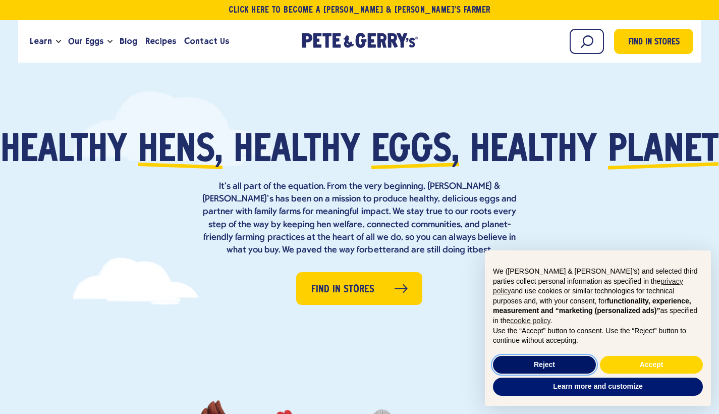
click at [550, 362] on button "Reject" at bounding box center [544, 365] width 103 height 18
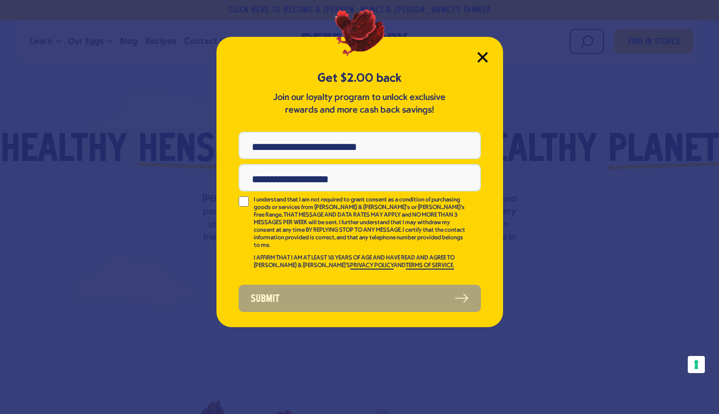
click at [485, 55] on icon "Close Modal" at bounding box center [482, 57] width 11 height 11
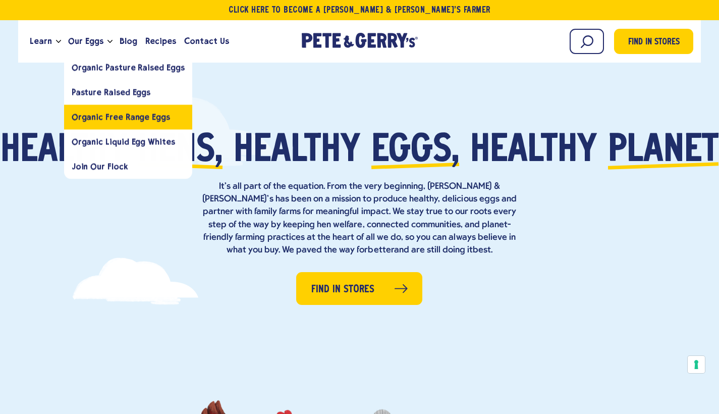
click at [123, 120] on span "Organic Free Range Eggs" at bounding box center [121, 117] width 98 height 10
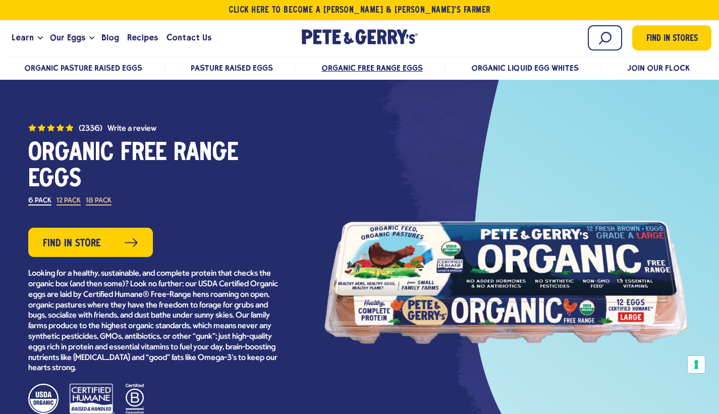
click at [89, 67] on span "Organic Pasture Raised Eggs" at bounding box center [83, 68] width 119 height 10
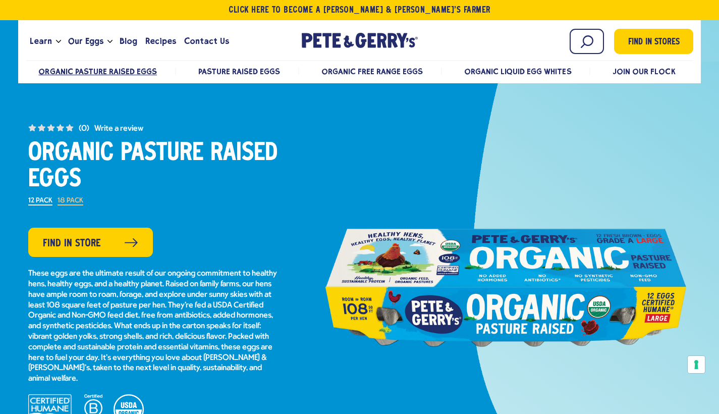
click at [252, 69] on span "Pasture Raised Eggs" at bounding box center [239, 72] width 82 height 10
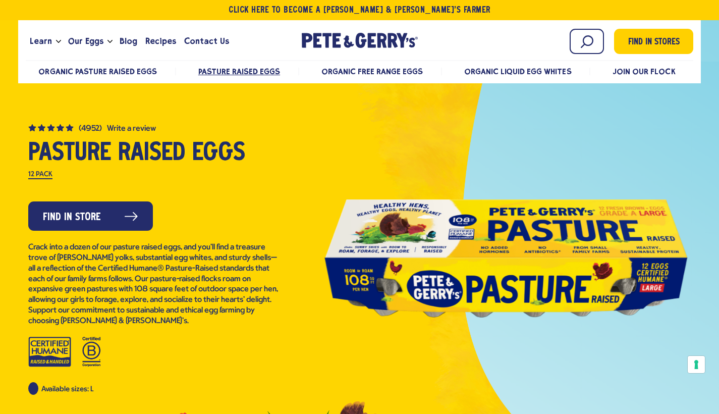
click at [101, 73] on span "Organic Pasture Raised Eggs" at bounding box center [97, 72] width 119 height 10
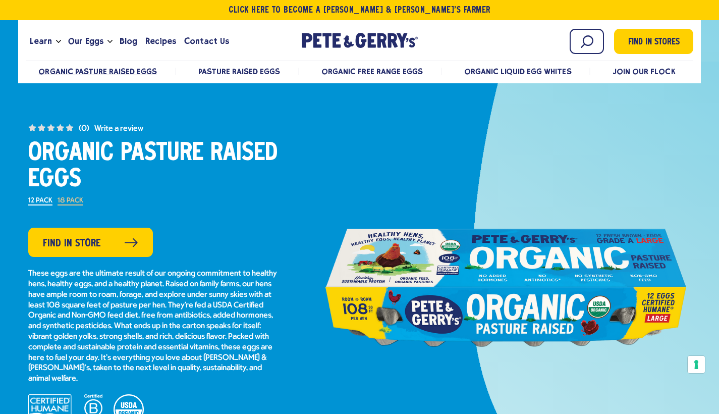
click at [71, 205] on label "18 Pack" at bounding box center [71, 201] width 26 height 8
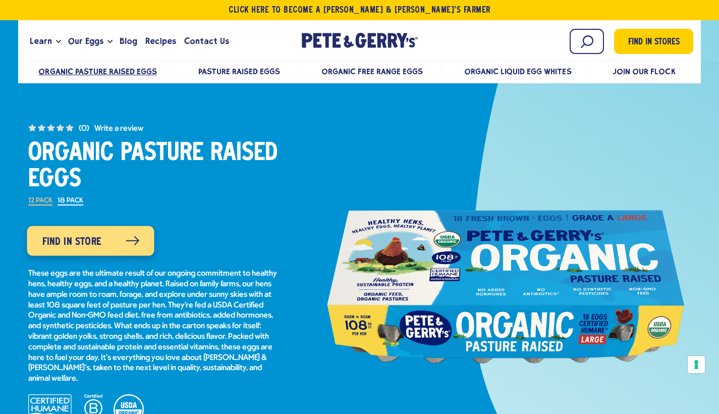
click at [108, 241] on link "Find in Store" at bounding box center [90, 241] width 127 height 30
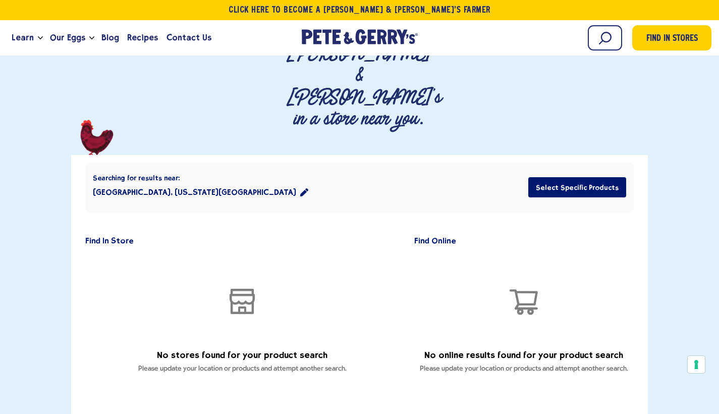
scroll to position [125, 0]
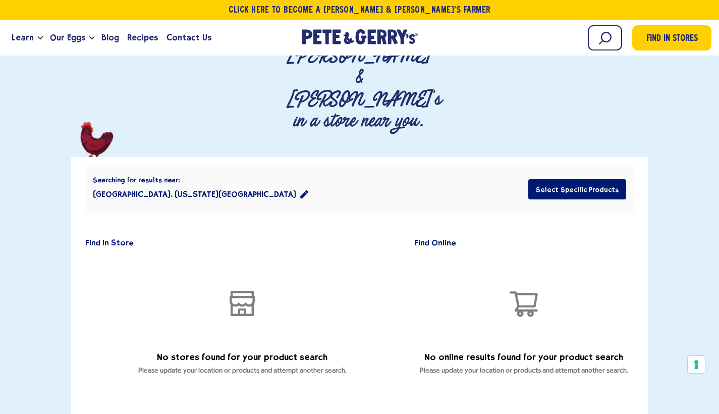
click at [300, 190] on icon "location filter" at bounding box center [304, 194] width 8 height 8
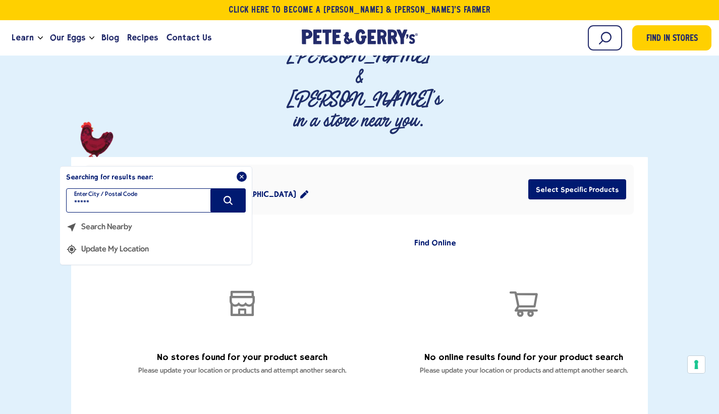
click at [136, 188] on input "*****" at bounding box center [156, 200] width 180 height 24
type input "*****"
click at [232, 195] on icon "Search" at bounding box center [227, 200] width 11 height 11
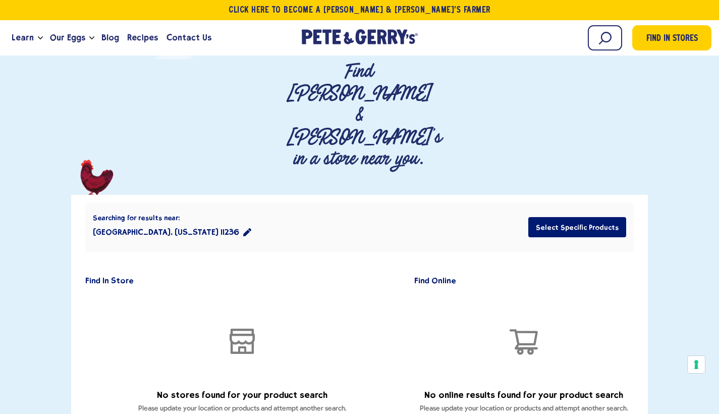
scroll to position [0, 0]
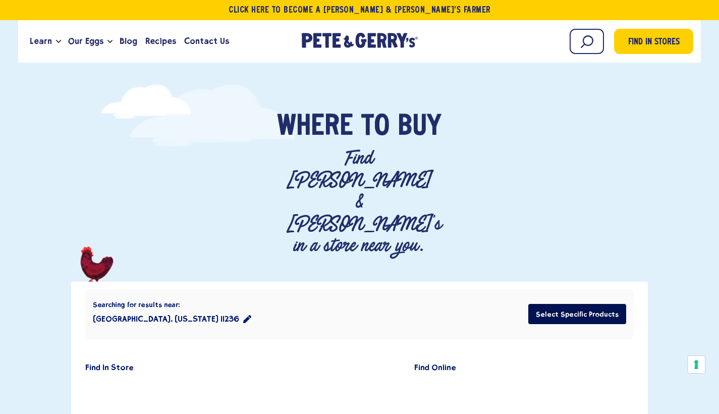
click at [582, 304] on button "Select Specific Products" at bounding box center [577, 314] width 98 height 20
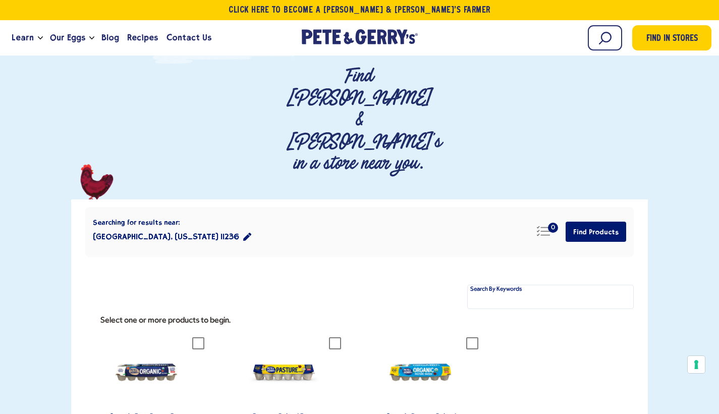
scroll to position [94, 0]
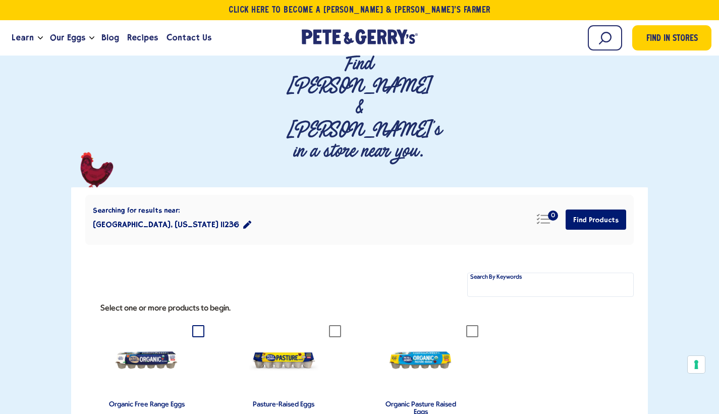
click at [196, 325] on icon at bounding box center [198, 331] width 12 height 12
click at [337, 325] on icon at bounding box center [335, 331] width 12 height 12
click at [474, 325] on icon at bounding box center [472, 331] width 12 height 12
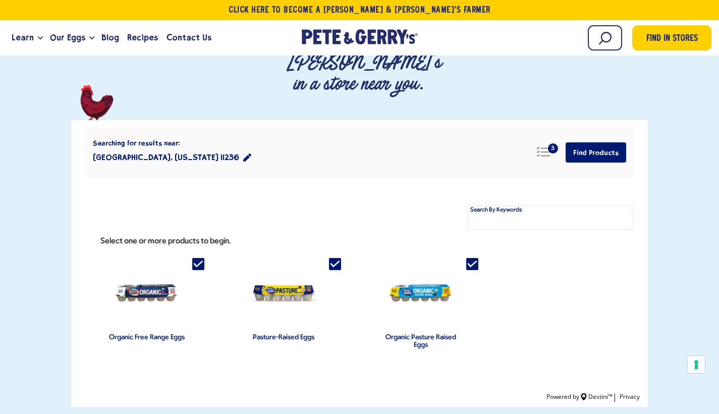
scroll to position [148, 0]
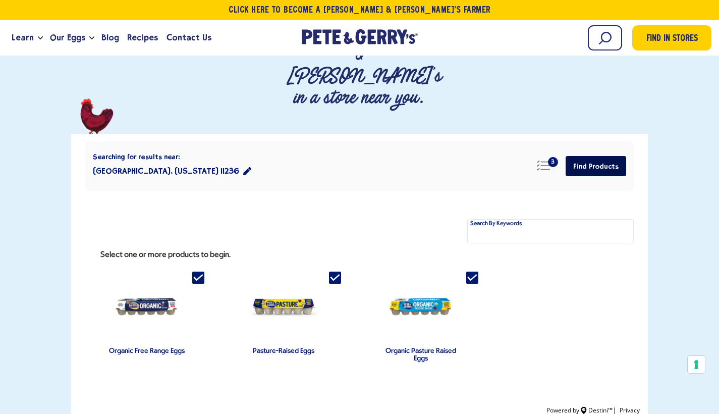
click at [598, 156] on button "Find Products" at bounding box center [596, 166] width 61 height 20
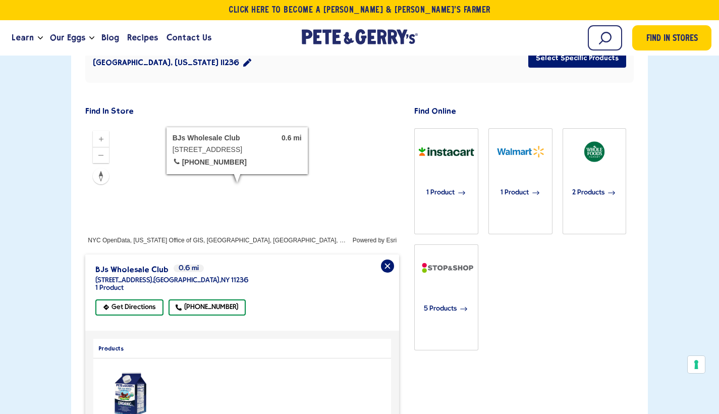
scroll to position [287, 0]
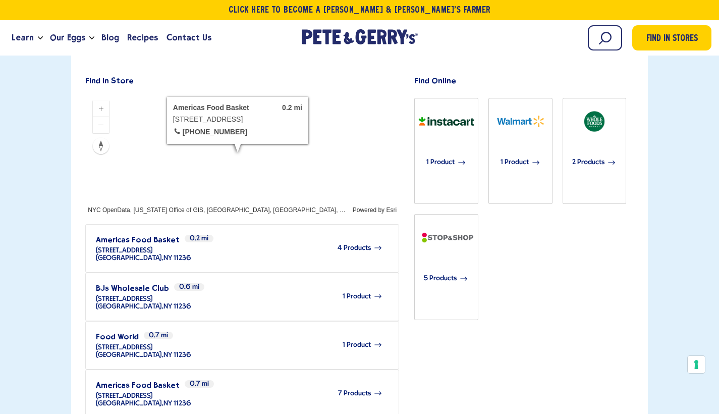
click at [361, 244] on span "4 Products" at bounding box center [354, 248] width 33 height 8
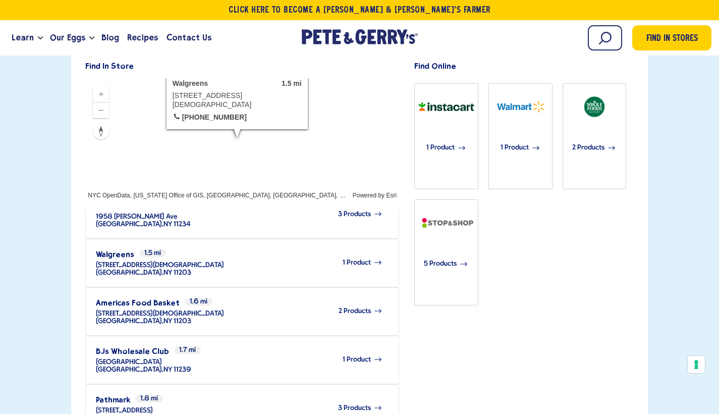
scroll to position [251, 0]
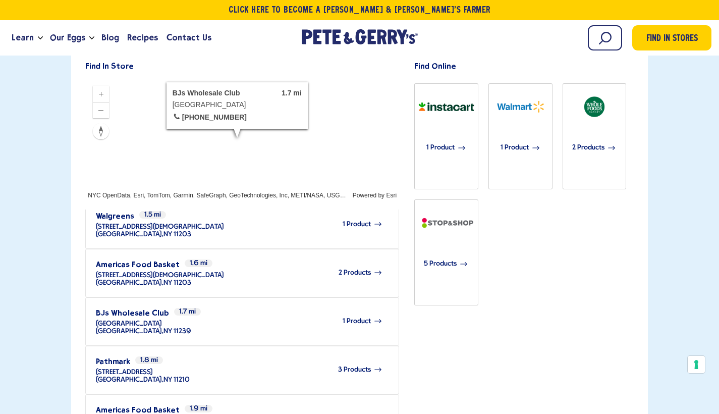
click at [357, 317] on span "1 Product" at bounding box center [357, 321] width 28 height 8
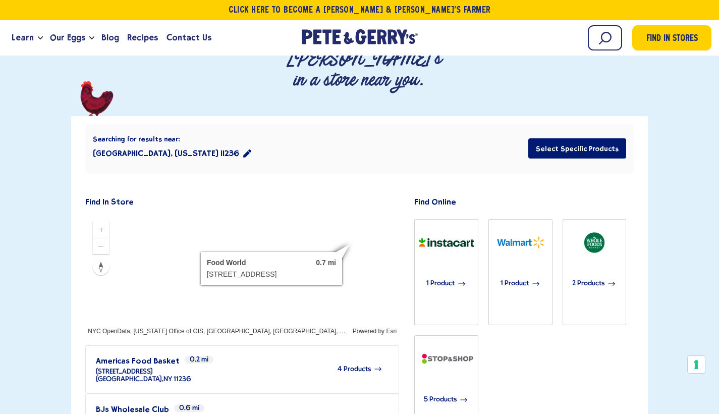
scroll to position [101, 0]
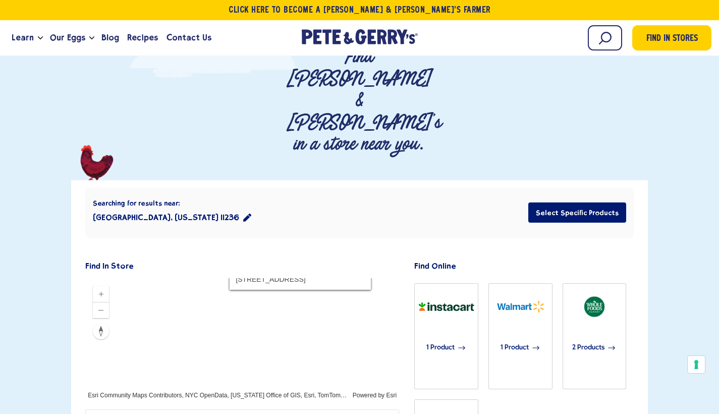
click at [243, 213] on icon "location filter" at bounding box center [247, 217] width 8 height 8
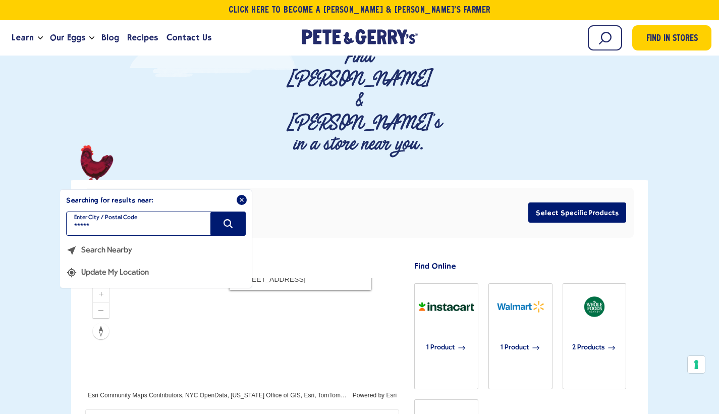
click at [153, 211] on input "*****" at bounding box center [156, 223] width 180 height 24
type input "*****"
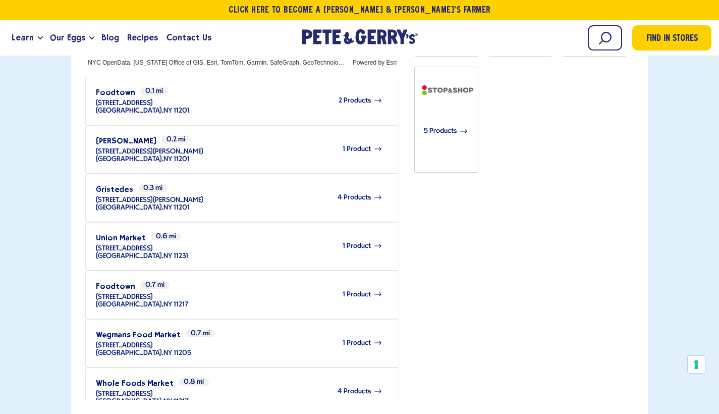
scroll to position [436, 0]
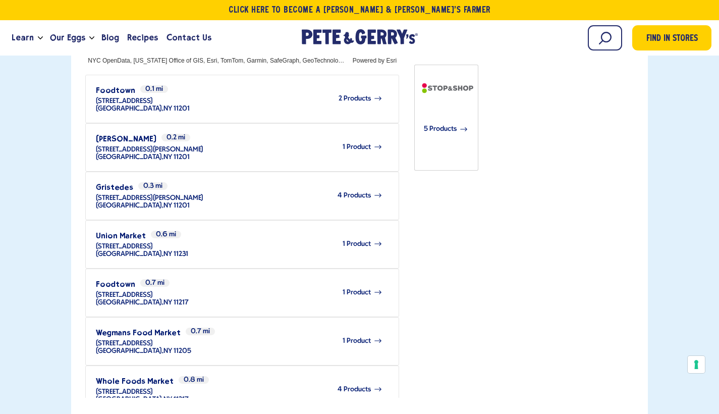
click at [353, 327] on div "1 Product" at bounding box center [286, 341] width 191 height 28
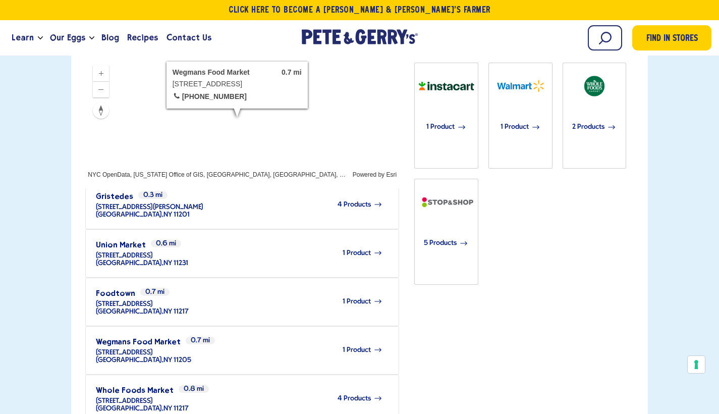
scroll to position [128, 0]
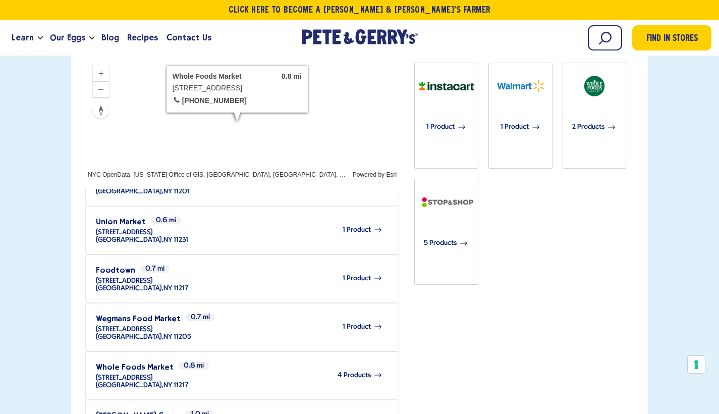
click at [360, 371] on span "4 Products" at bounding box center [354, 375] width 33 height 8
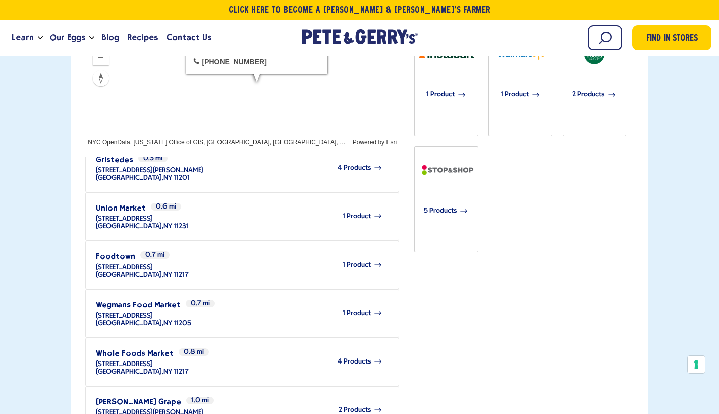
scroll to position [143, 0]
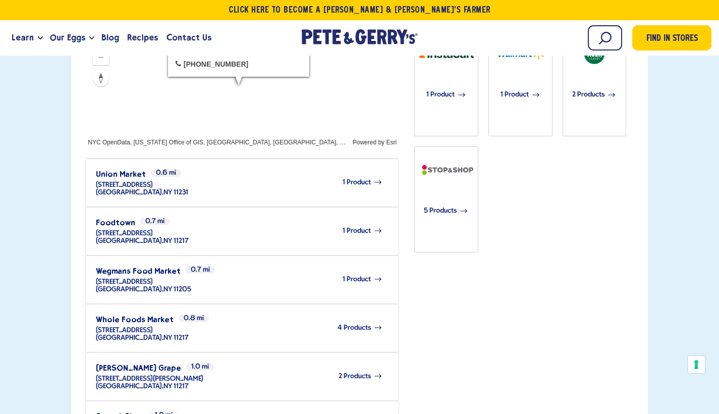
click at [361, 372] on span "2 Products" at bounding box center [355, 376] width 32 height 8
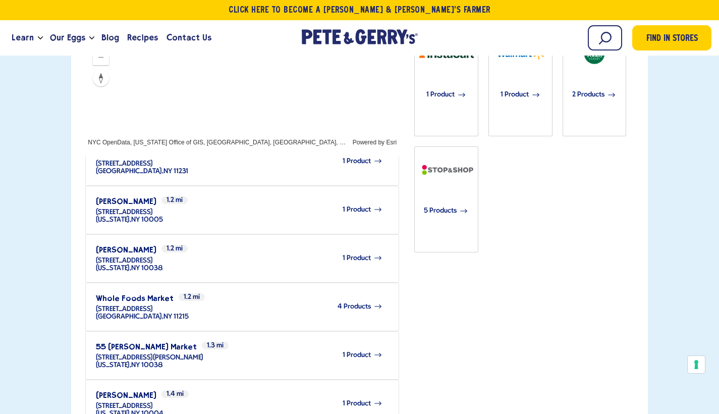
scroll to position [508, 0]
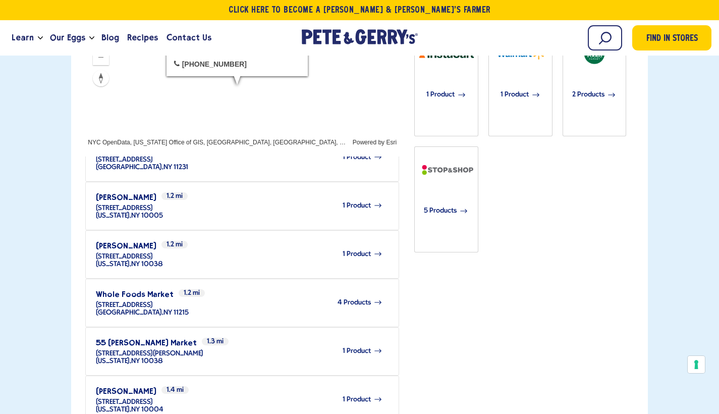
click at [363, 396] on span "1 Product" at bounding box center [357, 400] width 28 height 8
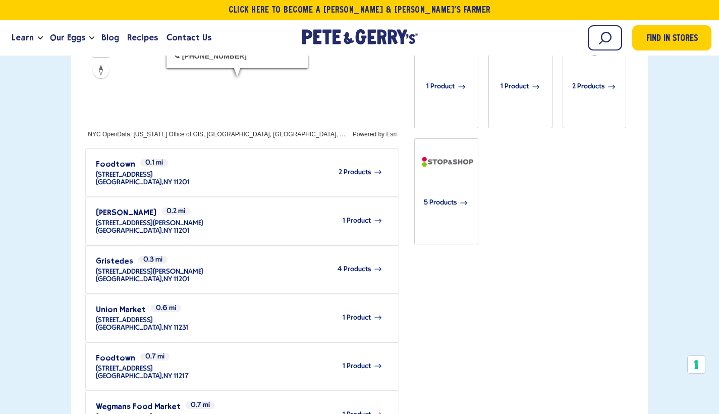
scroll to position [360, 0]
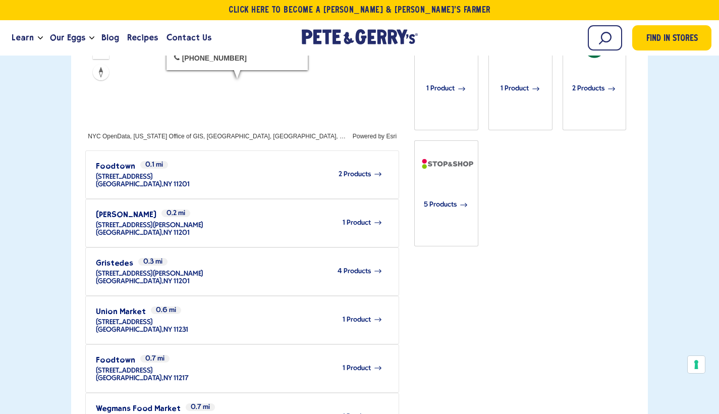
click at [348, 413] on span "1 Product" at bounding box center [357, 417] width 28 height 8
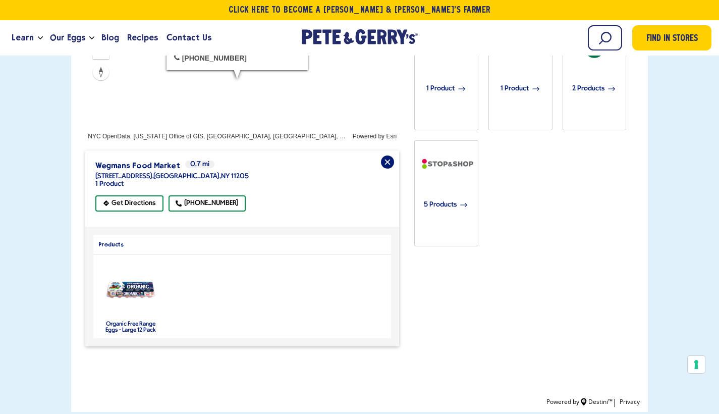
click at [499, 266] on div "Find Online 1 Product 1 Product 2 Products 5 Products" at bounding box center [523, 172] width 219 height 347
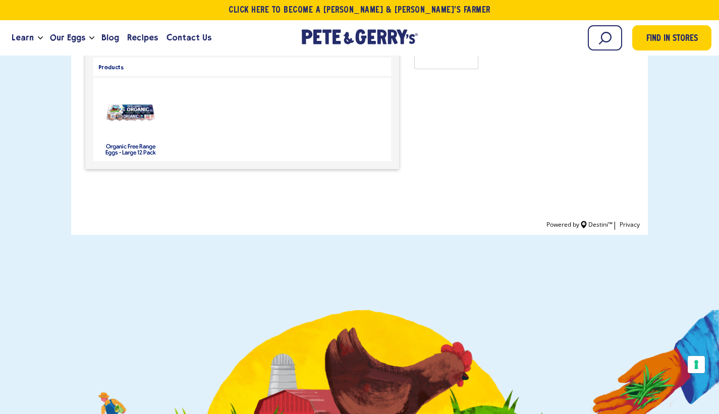
scroll to position [556, 0]
